Goal: Task Accomplishment & Management: Use online tool/utility

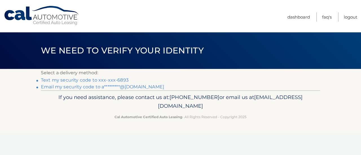
click at [117, 80] on link "Text my security code to xxx-xxx-6893" at bounding box center [85, 79] width 88 height 5
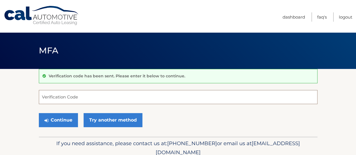
click at [129, 97] on input "Verification Code" at bounding box center [178, 97] width 279 height 14
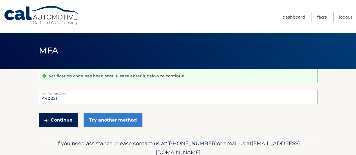
type input "440051"
click at [63, 121] on button "Continue" at bounding box center [58, 120] width 39 height 14
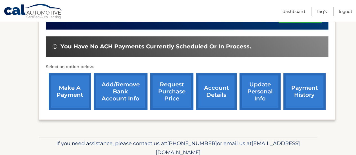
scroll to position [197, 0]
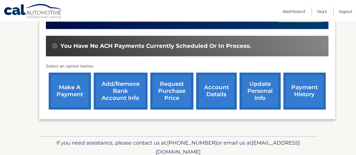
click at [70, 95] on link "make a payment" at bounding box center [70, 91] width 42 height 37
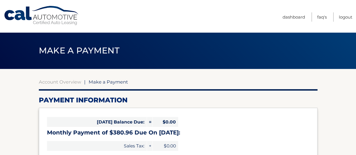
select select "ZjlmNGUzNjktYTNmMC00NTcxLTgwMWQtM2NiMGIyMTQ4Yzhj"
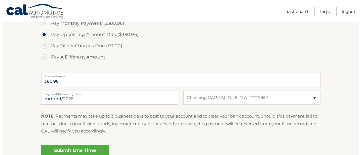
scroll to position [225, 0]
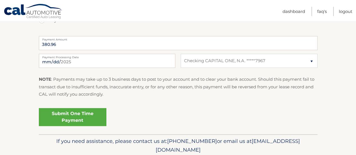
click at [70, 113] on link "Submit One Time Payment" at bounding box center [73, 117] width 68 height 18
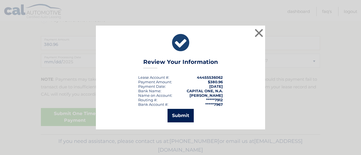
click at [175, 116] on button "Submit" at bounding box center [180, 116] width 26 height 14
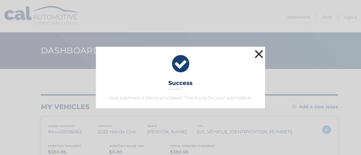
click at [257, 55] on button "×" at bounding box center [258, 53] width 11 height 11
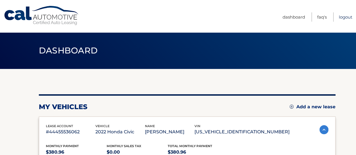
click at [343, 17] on link "Logout" at bounding box center [346, 16] width 14 height 9
